Goal: Task Accomplishment & Management: Complete application form

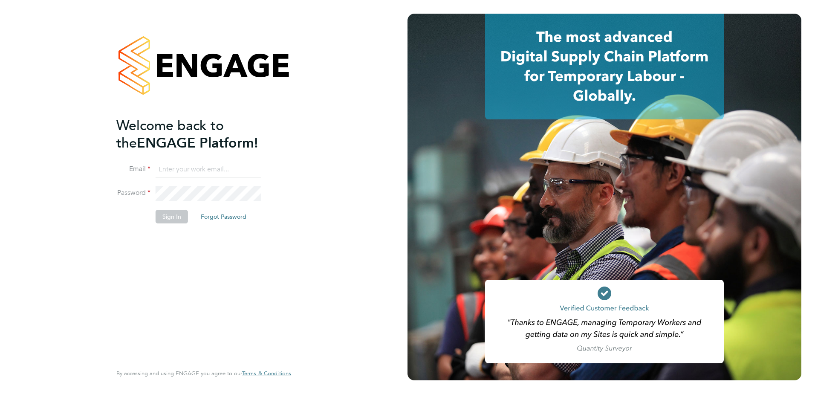
type input "anusree.prasannan@vistry.co.uk"
click at [162, 216] on button "Sign In" at bounding box center [172, 217] width 32 height 14
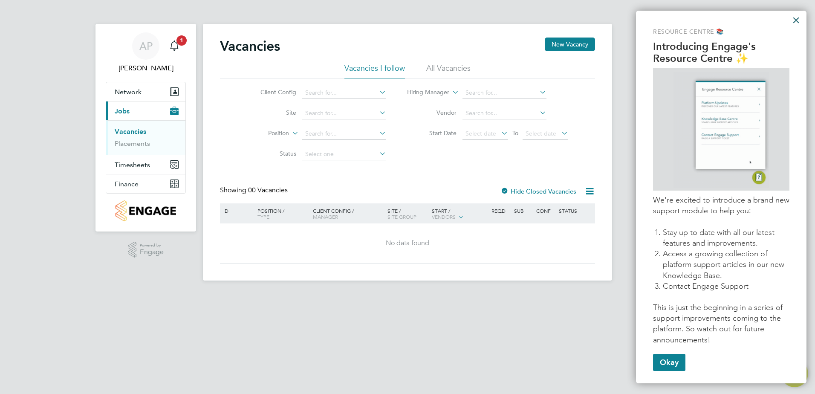
click at [798, 21] on button "×" at bounding box center [796, 20] width 8 height 14
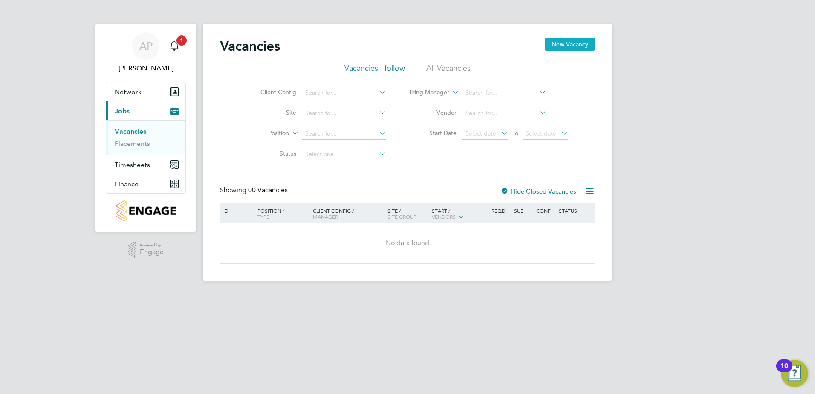
click at [584, 43] on button "New Vacancy" at bounding box center [570, 45] width 50 height 14
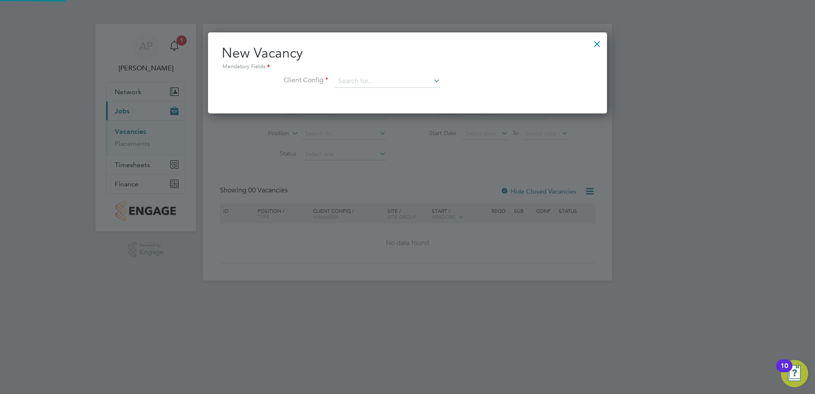
scroll to position [81, 399]
click at [432, 84] on icon at bounding box center [432, 81] width 0 height 12
click at [425, 183] on li "Countryside Properties UK Ltd" at bounding box center [444, 186] width 218 height 12
type input "Countryside Properties UK Ltd"
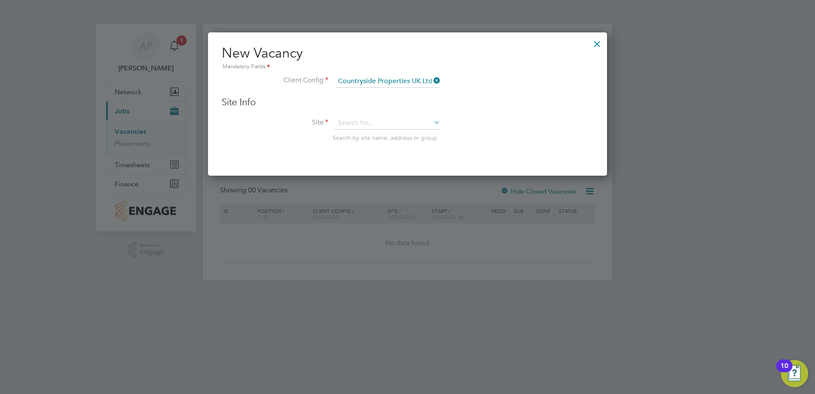
click at [432, 120] on icon at bounding box center [432, 122] width 0 height 12
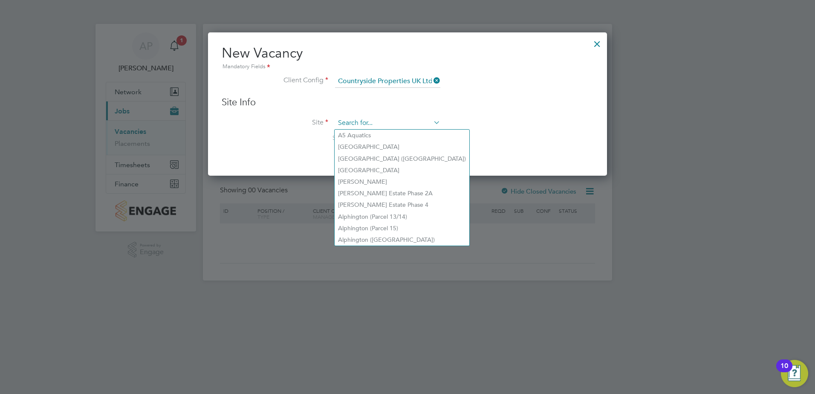
click at [364, 119] on input at bounding box center [387, 123] width 105 height 13
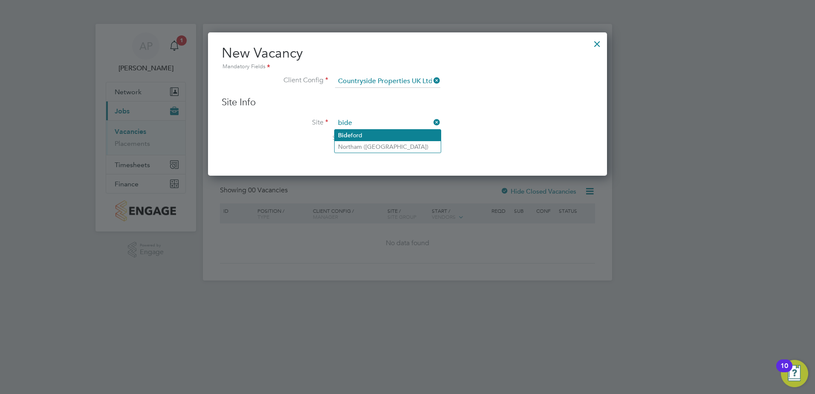
click at [359, 136] on li "Bide ford" at bounding box center [388, 136] width 106 height 12
type input "Bideford"
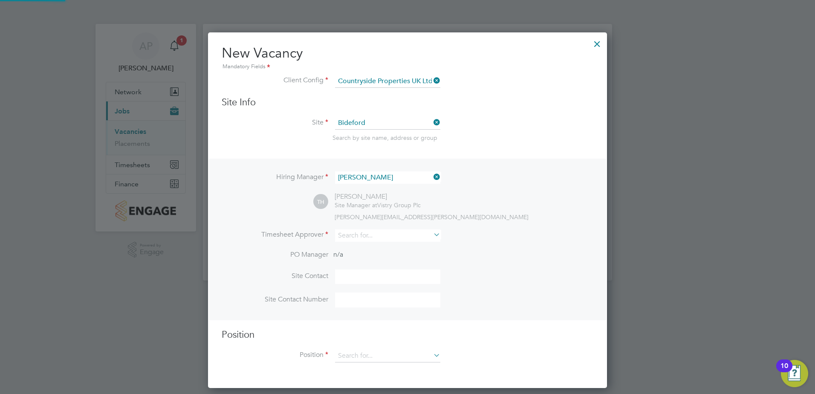
scroll to position [356, 399]
click at [432, 236] on icon at bounding box center [432, 235] width 0 height 12
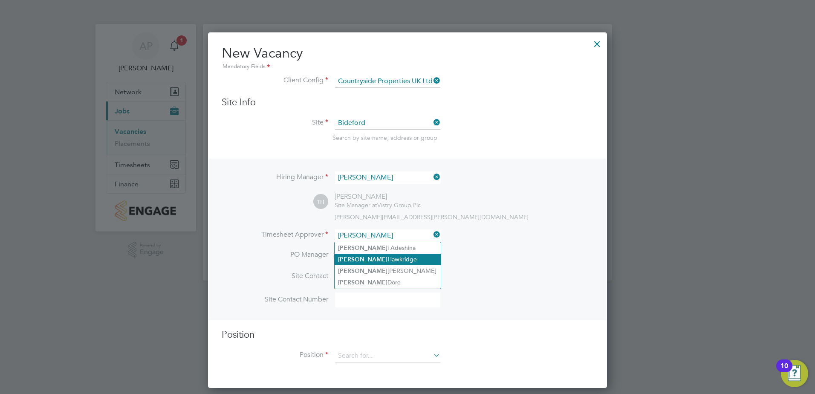
click at [388, 258] on li "[PERSON_NAME]" at bounding box center [388, 260] width 106 height 12
type input "[PERSON_NAME]"
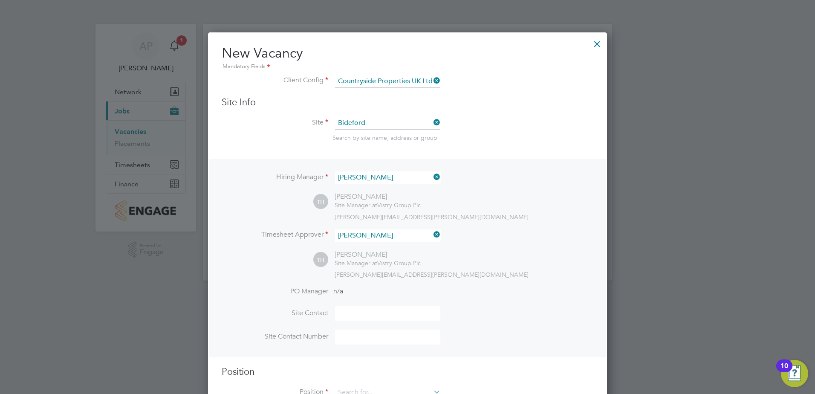
scroll to position [394, 399]
click at [356, 316] on input at bounding box center [387, 313] width 105 height 15
drag, startPoint x: 356, startPoint y: 316, endPoint x: 552, endPoint y: 272, distance: 200.2
click at [552, 272] on div "[PERSON_NAME][EMAIL_ADDRESS][PERSON_NAME][DOMAIN_NAME]" at bounding box center [464, 275] width 259 height 8
click at [371, 315] on input at bounding box center [387, 313] width 105 height 15
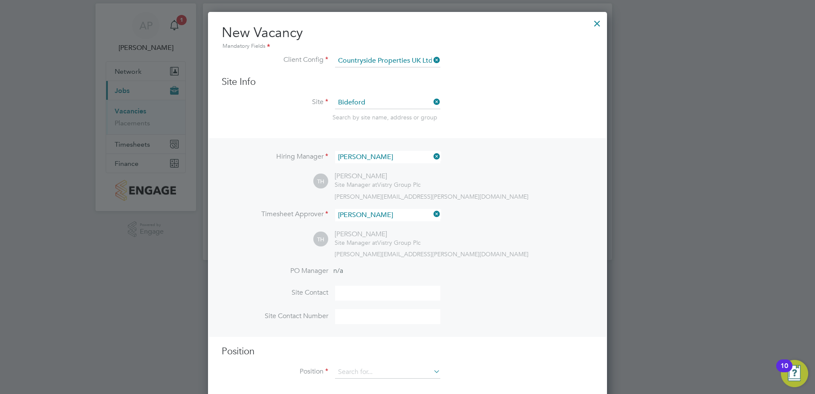
scroll to position [32, 0]
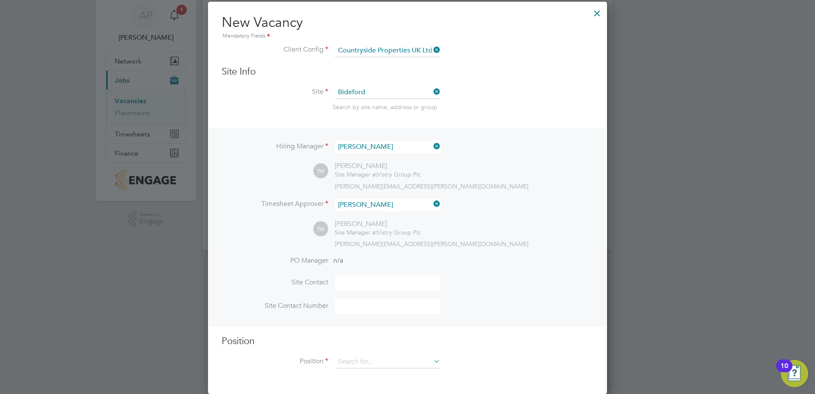
click at [354, 280] on input at bounding box center [387, 282] width 105 height 15
type input "[PERSON_NAME]"
type input "07935502440"
type input "Forklift Operator (Zone 4)"
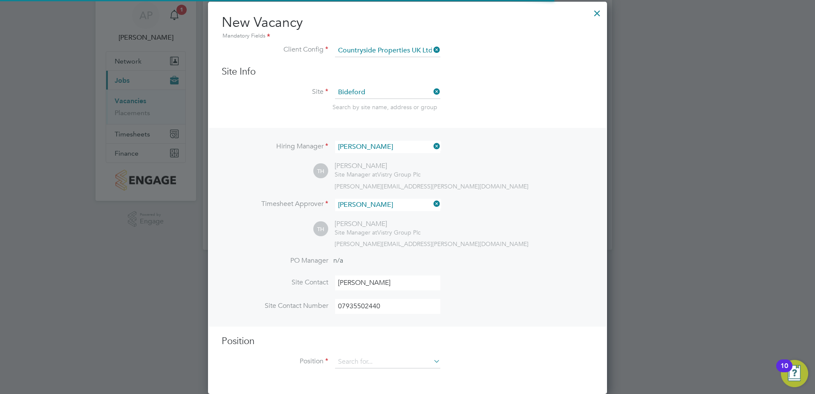
scroll to position [394, 399]
click at [432, 361] on icon at bounding box center [432, 361] width 0 height 12
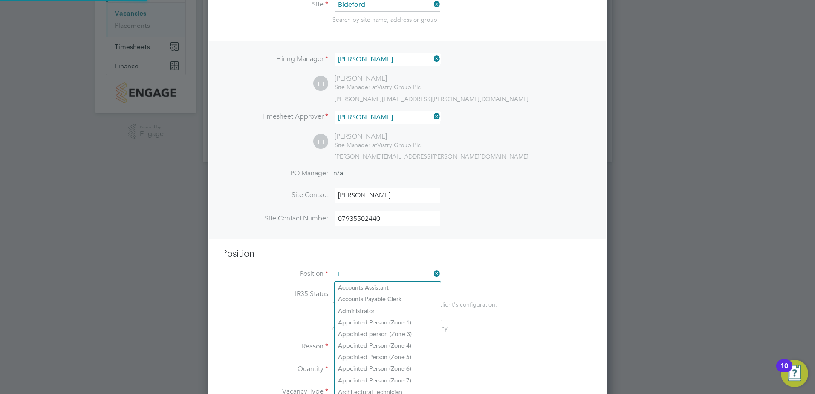
scroll to position [1229, 399]
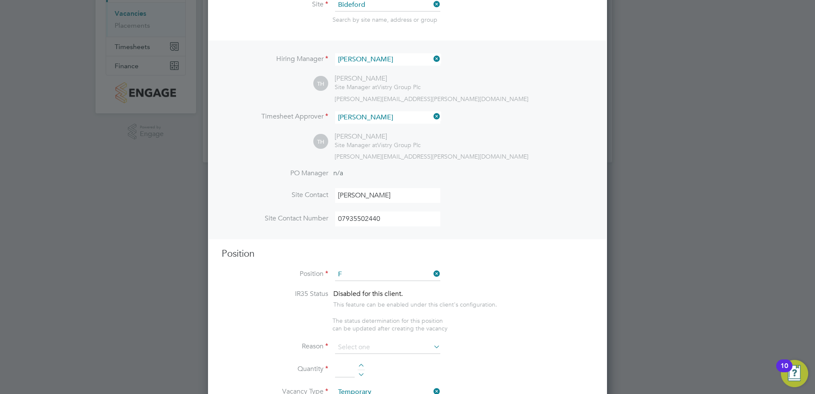
click at [395, 353] on li "F orklift Operator (Zone 4)" at bounding box center [388, 357] width 106 height 12
type input "Forklift Operator (Zone 4)"
type textarea "Operate construction machinery and plant, including, but not limited to telesco…"
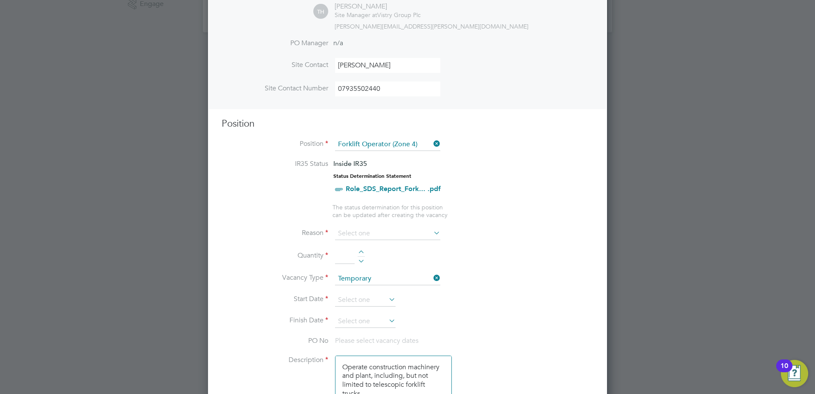
scroll to position [289, 0]
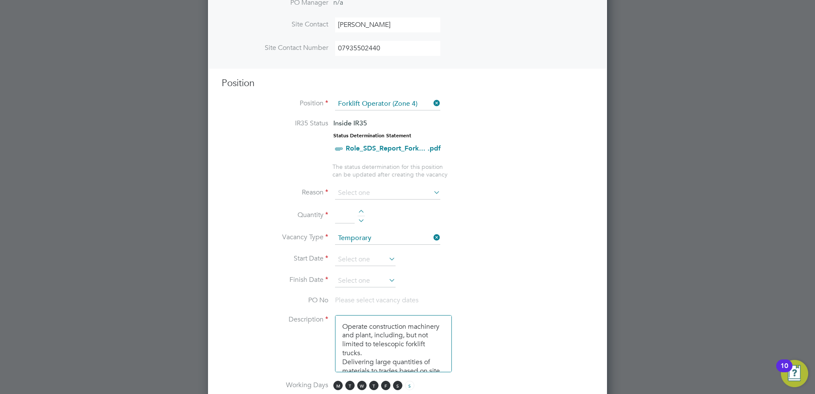
click at [432, 192] on icon at bounding box center [432, 192] width 0 height 12
click at [432, 193] on icon at bounding box center [432, 192] width 0 height 12
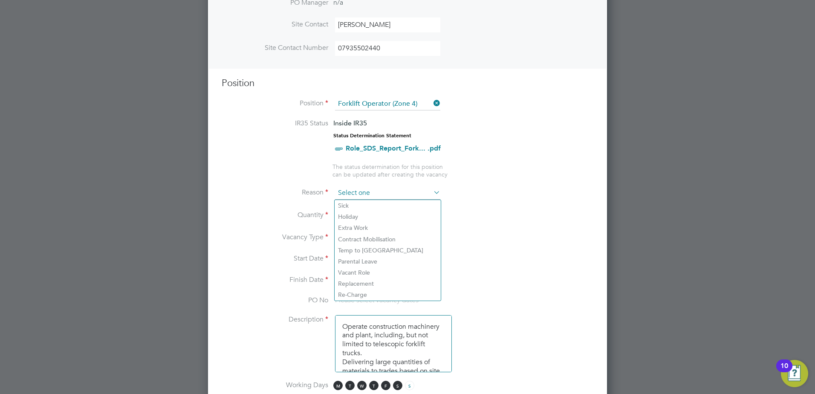
click at [386, 194] on input at bounding box center [387, 193] width 105 height 13
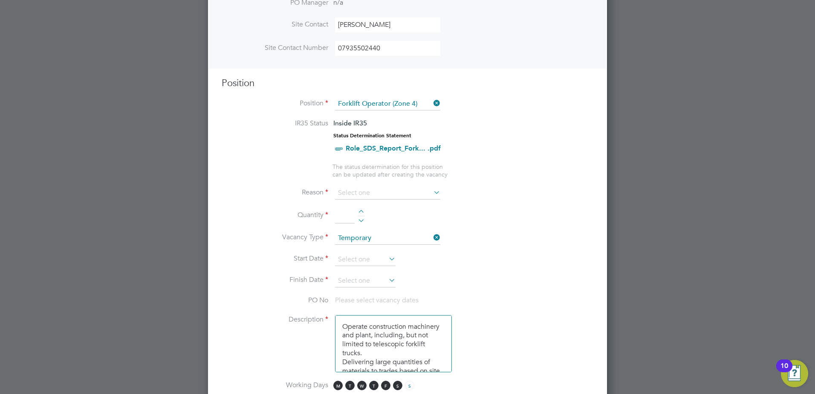
click at [359, 214] on li "Holiday" at bounding box center [388, 216] width 106 height 11
type input "Holiday"
click at [338, 218] on input at bounding box center [345, 215] width 20 height 15
type input "1"
click at [387, 259] on icon at bounding box center [387, 259] width 0 height 12
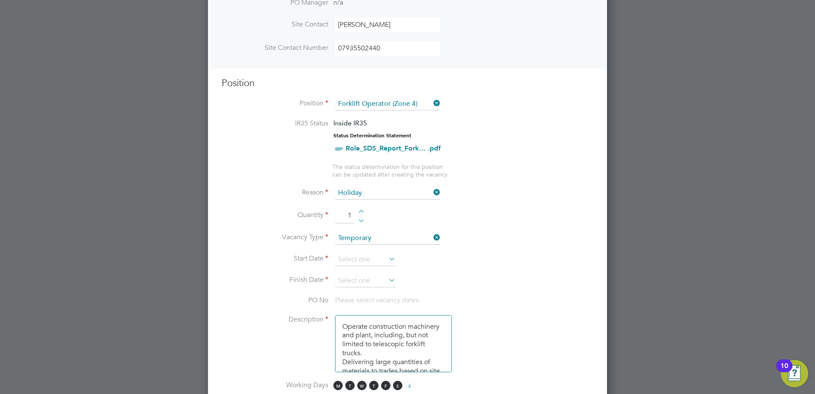
scroll to position [332, 0]
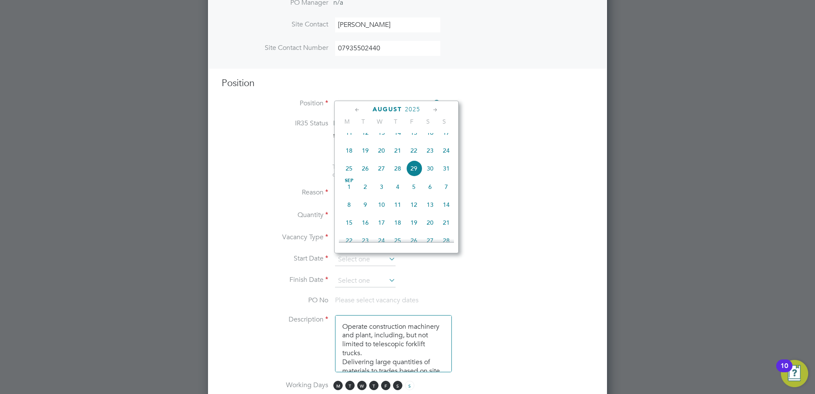
click at [396, 195] on span "4" at bounding box center [398, 187] width 16 height 16
type input "[DATE]"
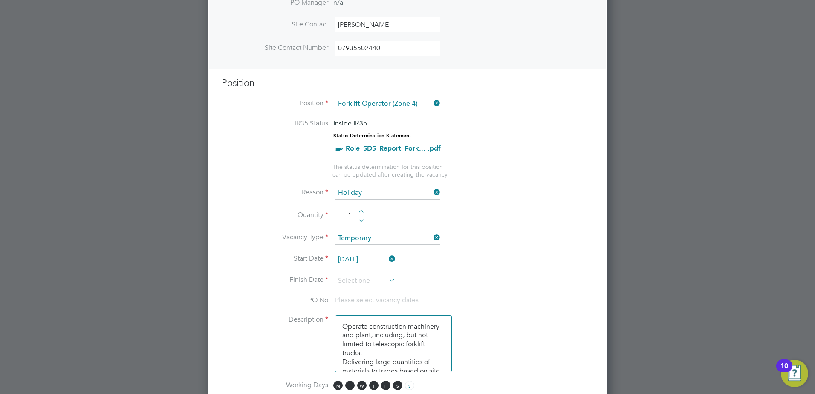
click at [387, 283] on icon at bounding box center [387, 280] width 0 height 12
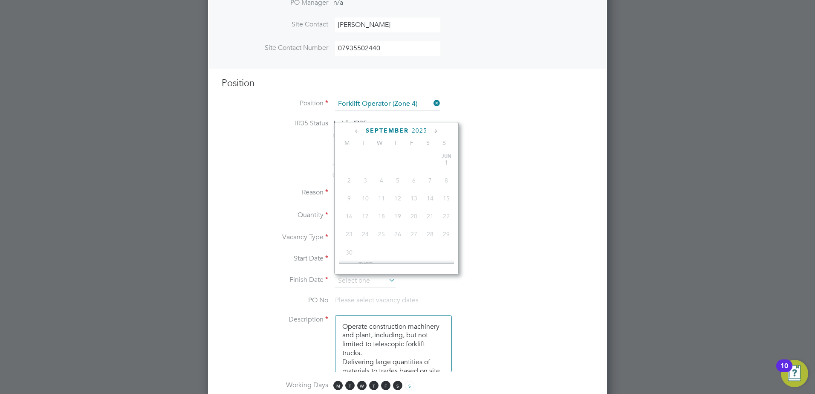
scroll to position [258, 0]
click at [414, 216] on span "12" at bounding box center [414, 210] width 16 height 16
type input "[DATE]"
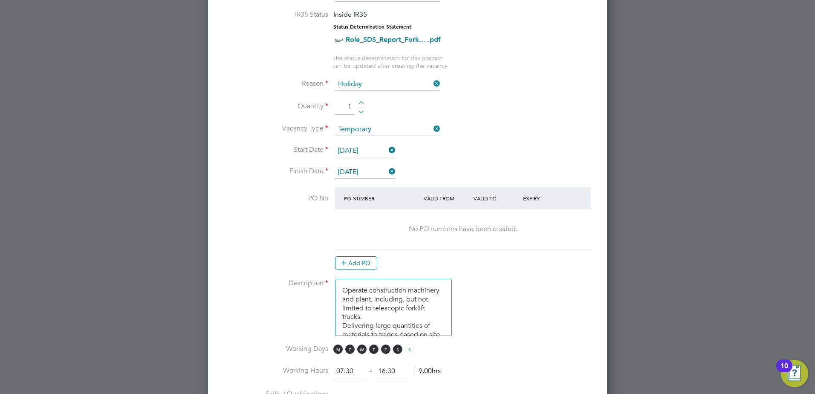
scroll to position [417, 0]
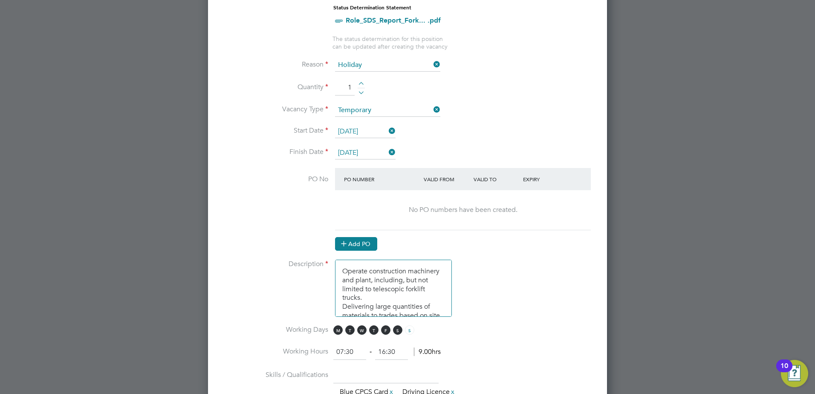
click at [358, 241] on button "Add PO" at bounding box center [356, 244] width 42 height 14
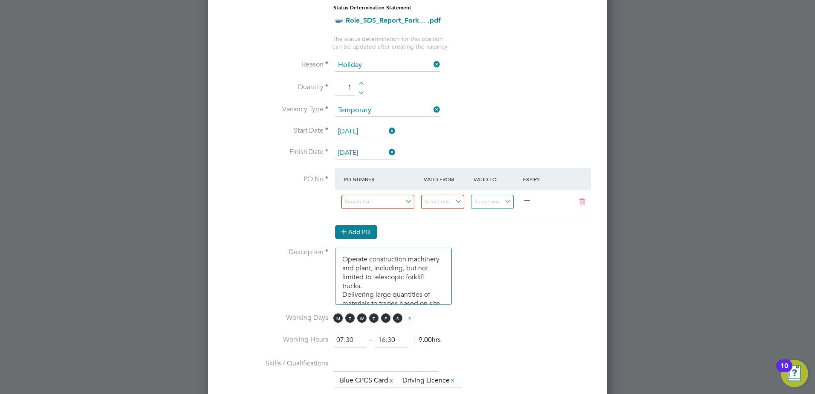
scroll to position [1304, 399]
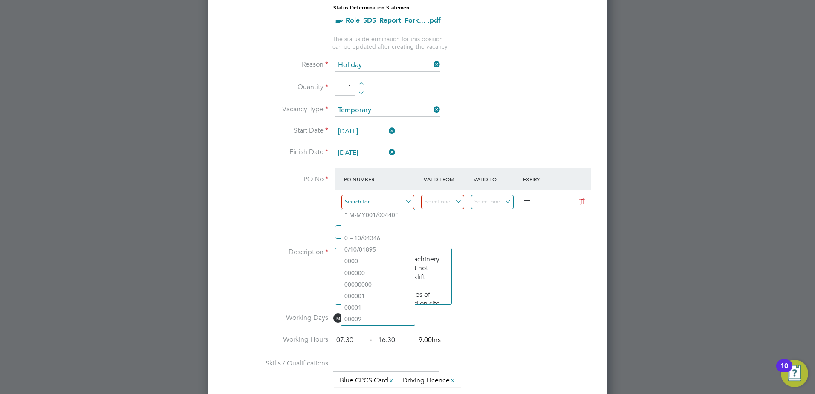
paste input "S-DBID1/00118"
type input "S-DBID1/00118"
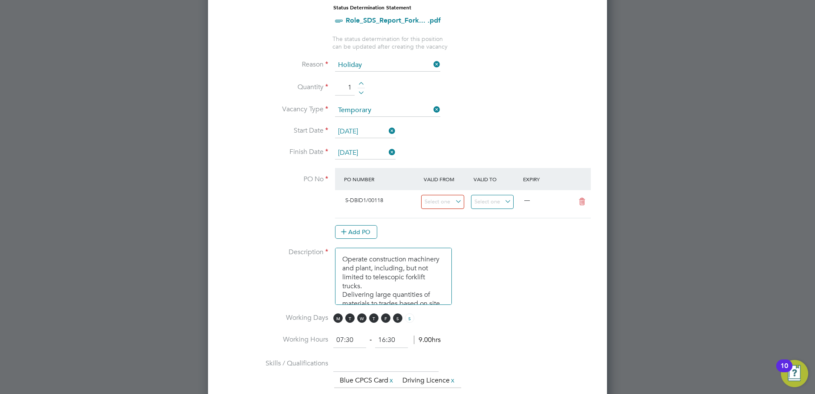
scroll to position [14, 80]
click at [394, 226] on li "Use "S-DBID1/00118"" at bounding box center [378, 226] width 74 height 12
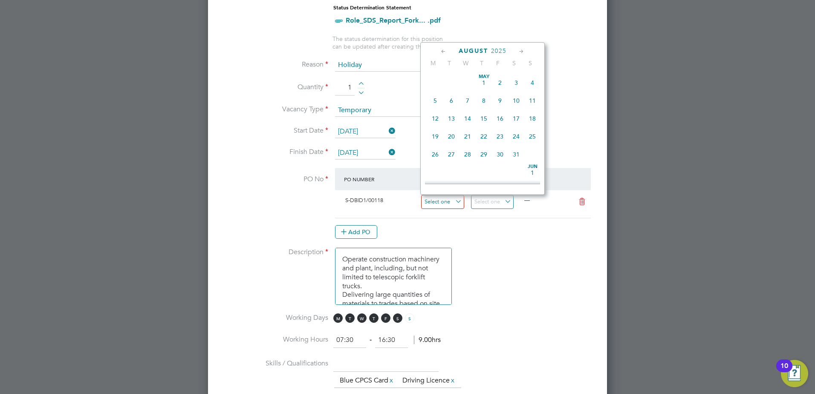
scroll to position [332, 0]
click at [457, 202] on input at bounding box center [442, 202] width 43 height 14
click at [480, 136] on span "4" at bounding box center [484, 128] width 16 height 16
type input "[DATE]"
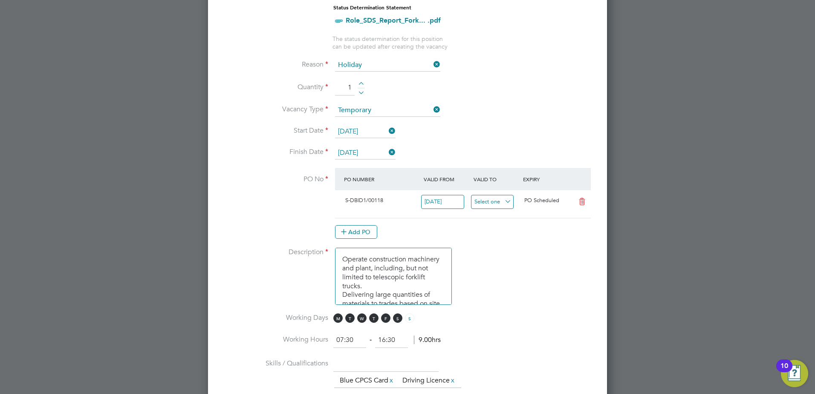
scroll to position [258, 0]
click at [507, 200] on input at bounding box center [492, 202] width 43 height 14
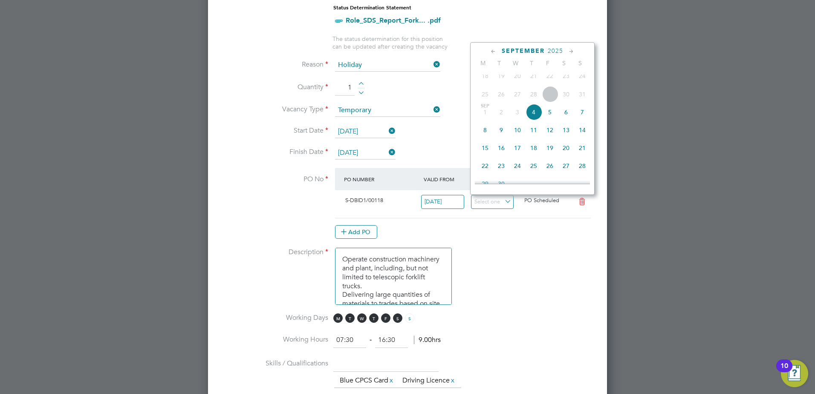
click at [549, 136] on span "12" at bounding box center [550, 130] width 16 height 16
type input "[DATE]"
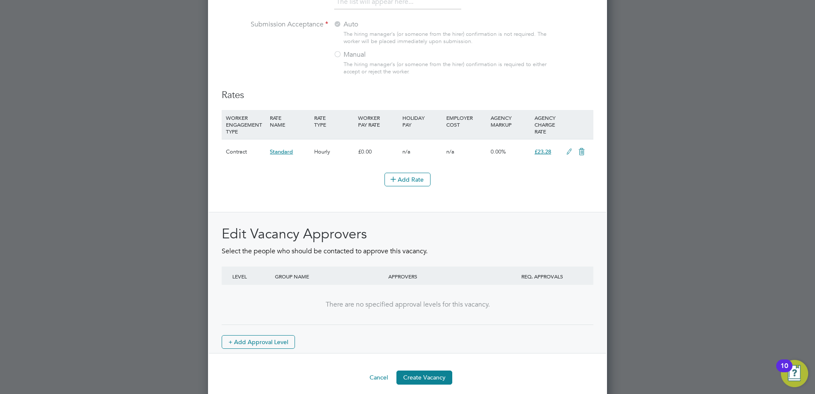
scroll to position [942, 0]
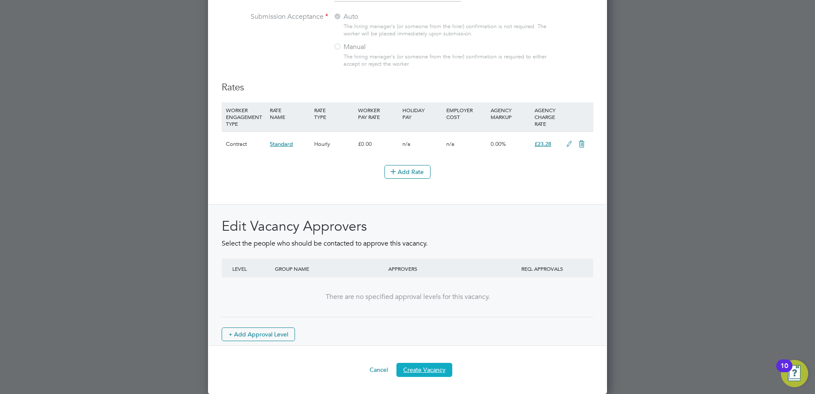
click at [434, 368] on button "Create Vacancy" at bounding box center [424, 370] width 56 height 14
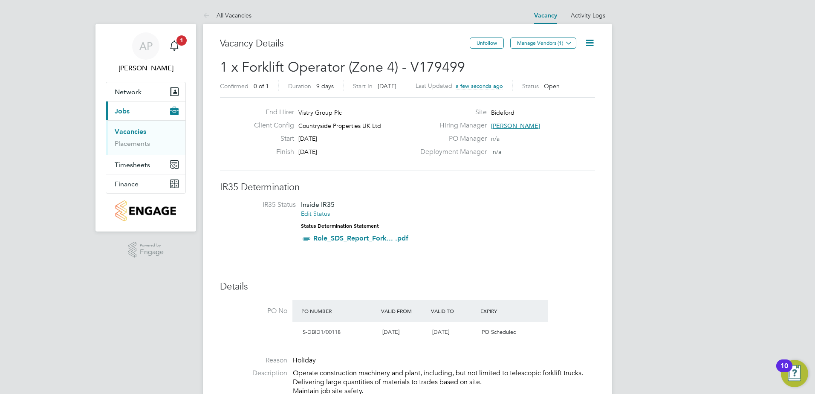
click at [568, 42] on icon at bounding box center [569, 43] width 6 height 6
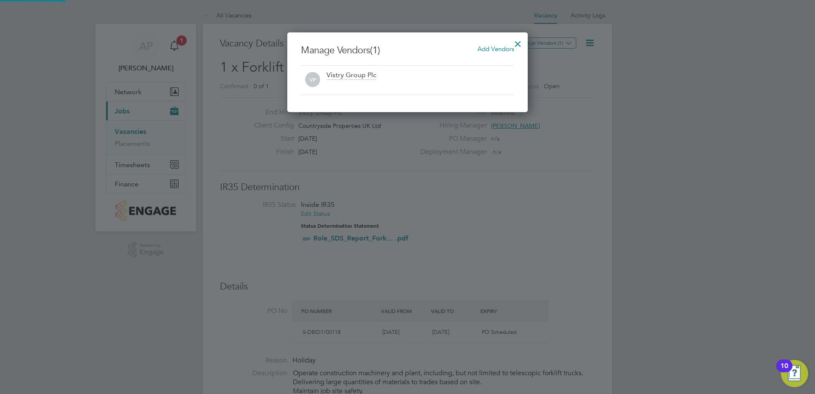
scroll to position [80, 241]
click at [510, 49] on span "Add Vendors" at bounding box center [495, 49] width 37 height 8
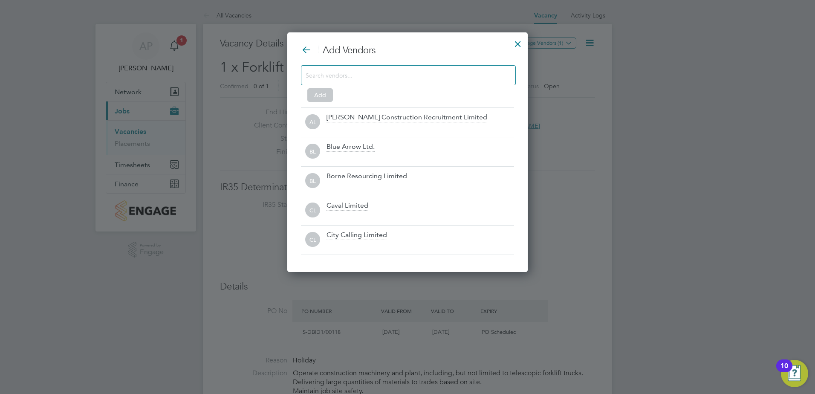
click at [420, 78] on input at bounding box center [402, 74] width 192 height 11
type input "i"
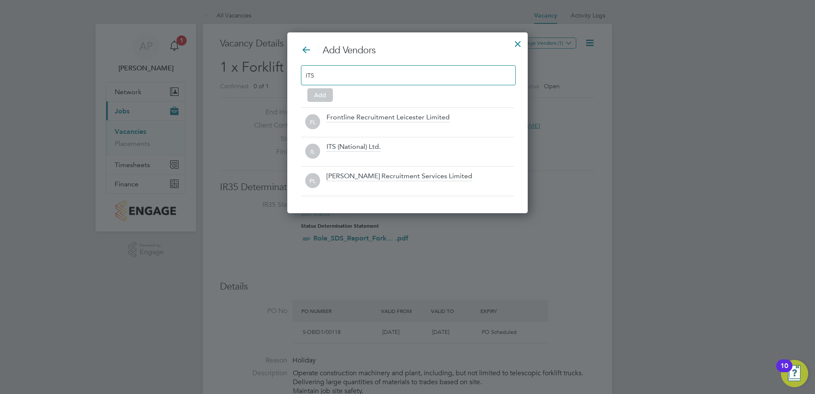
scroll to position [181, 241]
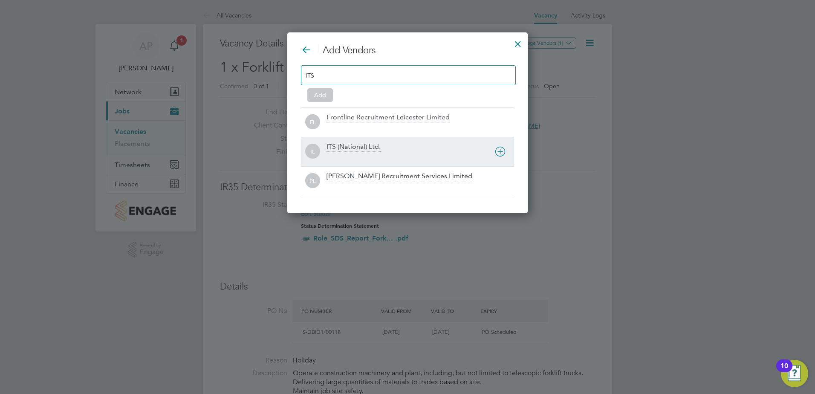
type input "ITS"
click at [370, 146] on div "ITS (National) Ltd." at bounding box center [354, 146] width 54 height 9
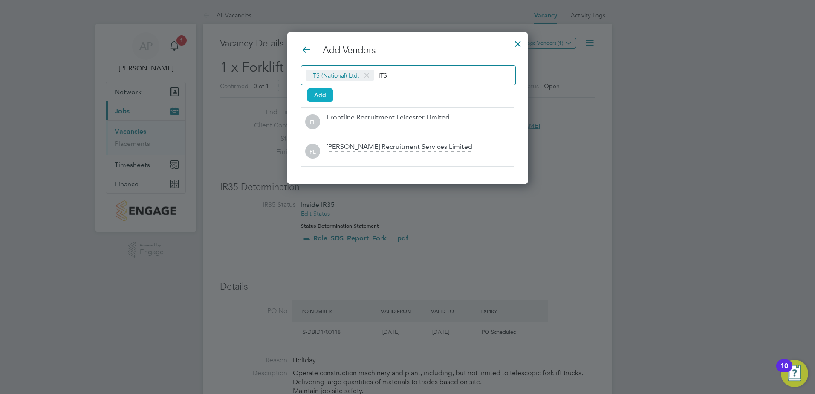
click at [320, 94] on button "Add" at bounding box center [320, 95] width 26 height 14
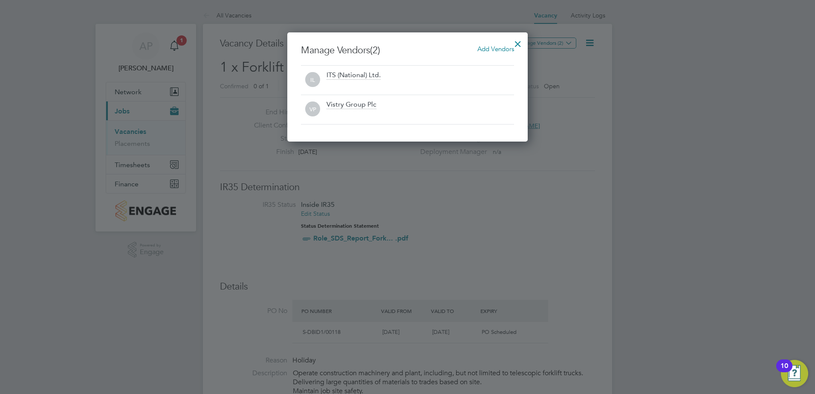
click at [515, 42] on div at bounding box center [517, 41] width 15 height 15
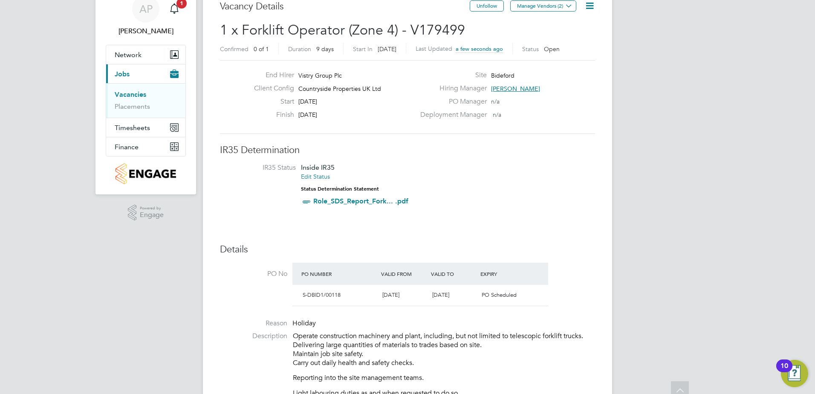
scroll to position [0, 0]
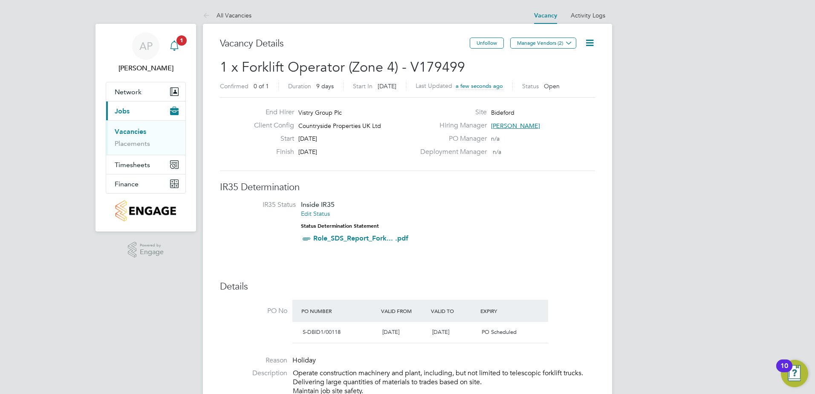
click at [174, 45] on icon "Main navigation" at bounding box center [174, 46] width 10 height 10
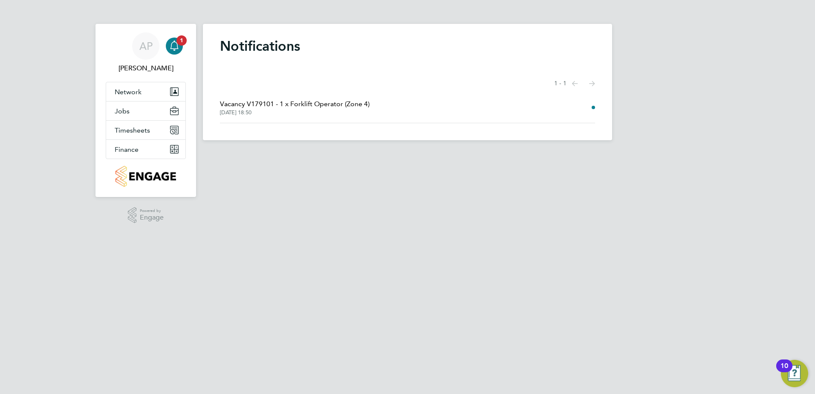
click at [264, 106] on span "Vacancy V179101 - 1 x Forklift Operator (Zone 4)" at bounding box center [295, 104] width 150 height 10
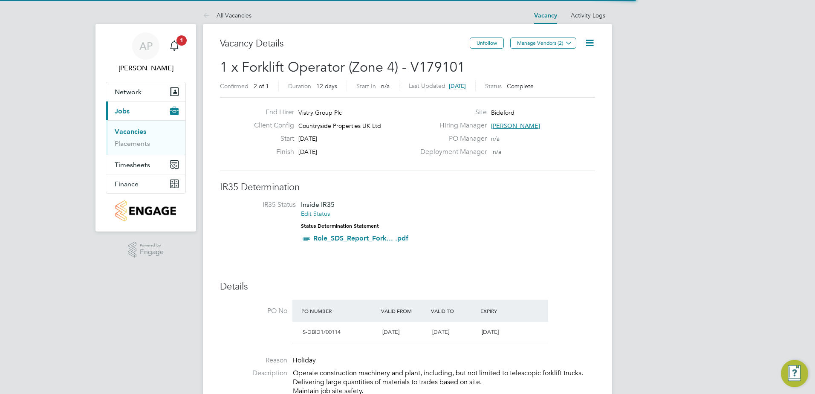
scroll to position [14, 80]
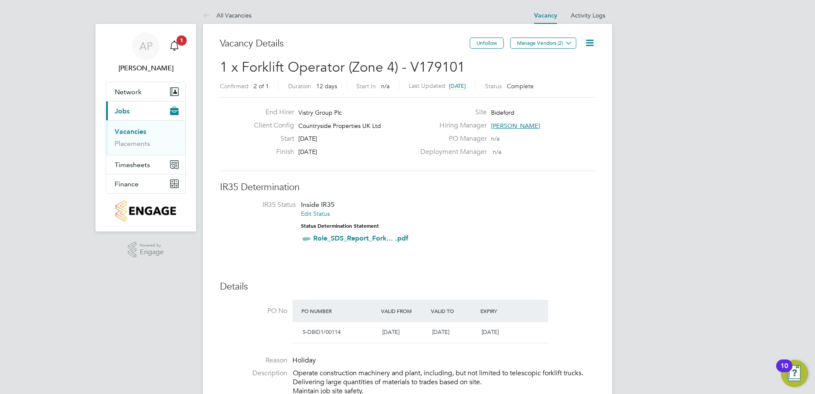
click at [150, 139] on li "Vacancies" at bounding box center [147, 133] width 64 height 12
click at [135, 129] on link "Vacancies" at bounding box center [131, 131] width 32 height 8
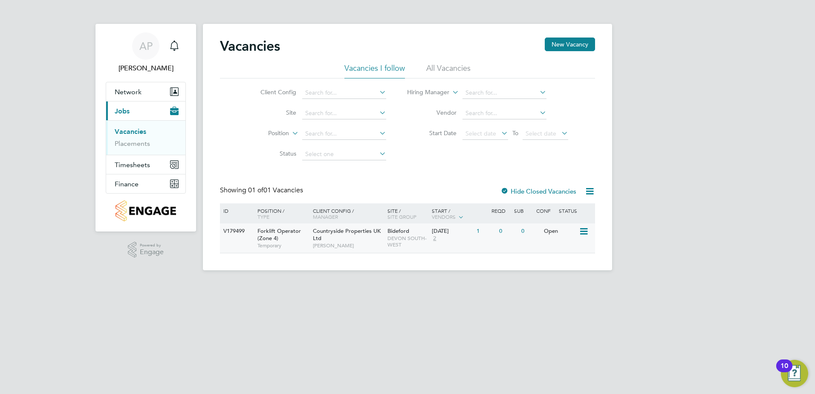
click at [232, 242] on div "V179499 Forklift Operator (Zone 4) Temporary Countryside Properties UK Ltd [PER…" at bounding box center [407, 237] width 375 height 29
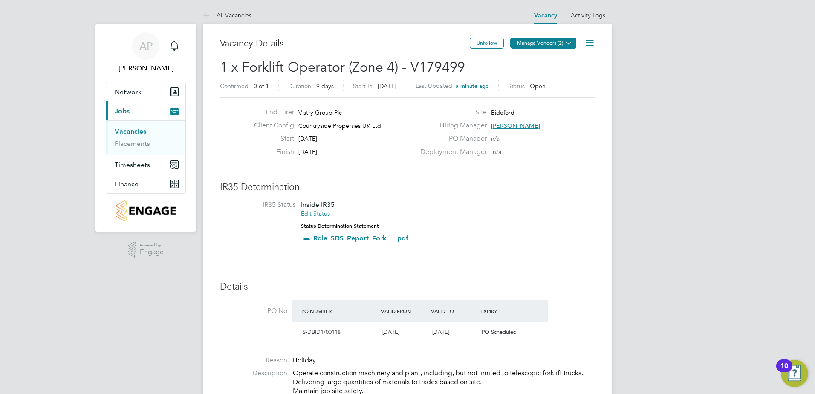
click at [570, 44] on icon at bounding box center [569, 43] width 6 height 6
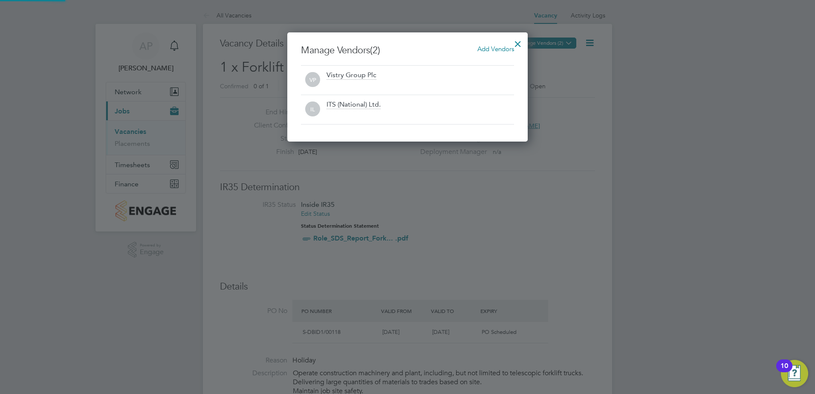
scroll to position [109, 241]
click at [515, 43] on div at bounding box center [517, 41] width 15 height 15
